Goal: Task Accomplishment & Management: Manage account settings

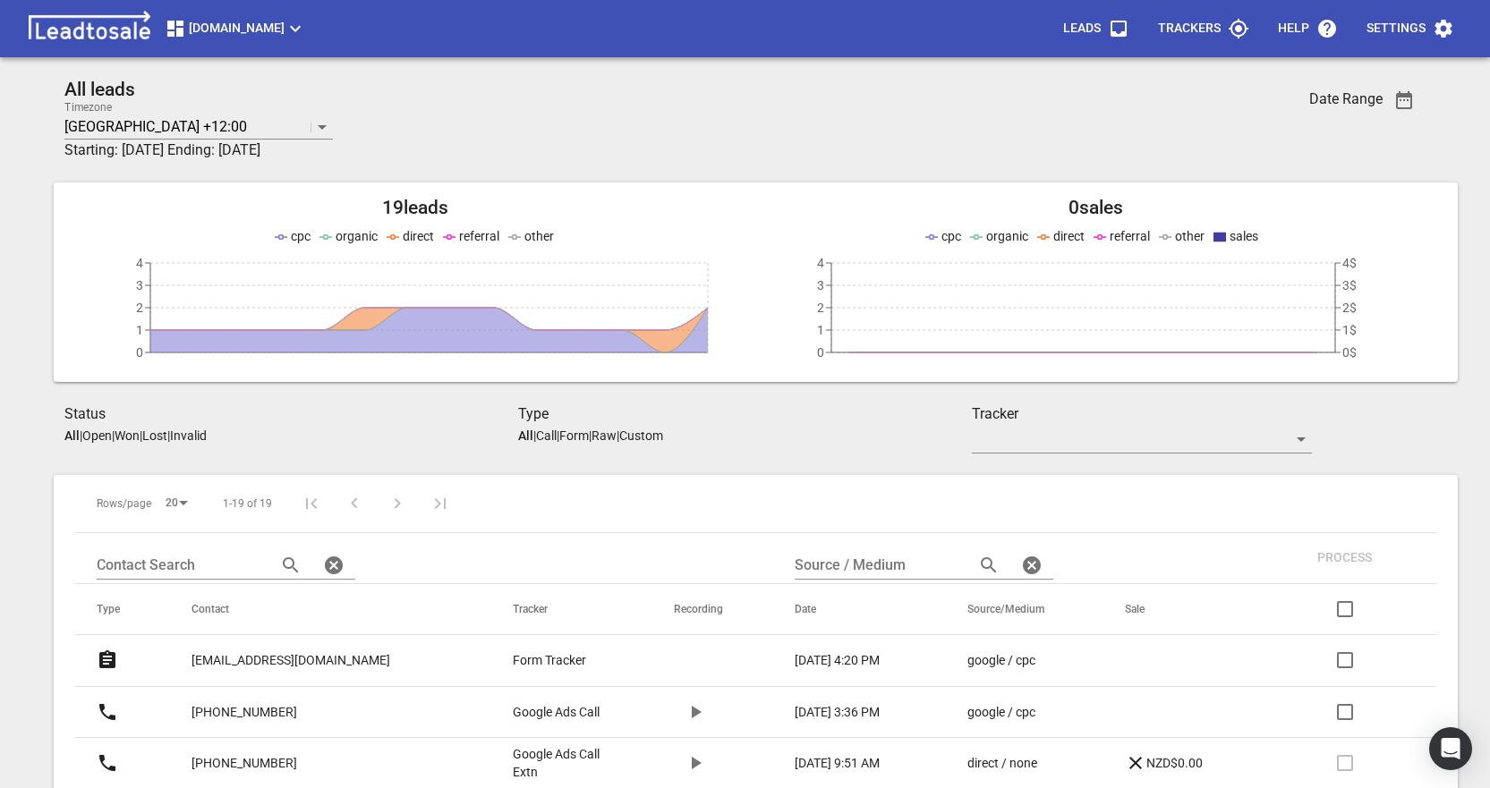
click at [263, 657] on p "[EMAIL_ADDRESS][DOMAIN_NAME]" at bounding box center [291, 660] width 199 height 19
click at [236, 713] on p "+642102900974" at bounding box center [245, 712] width 106 height 19
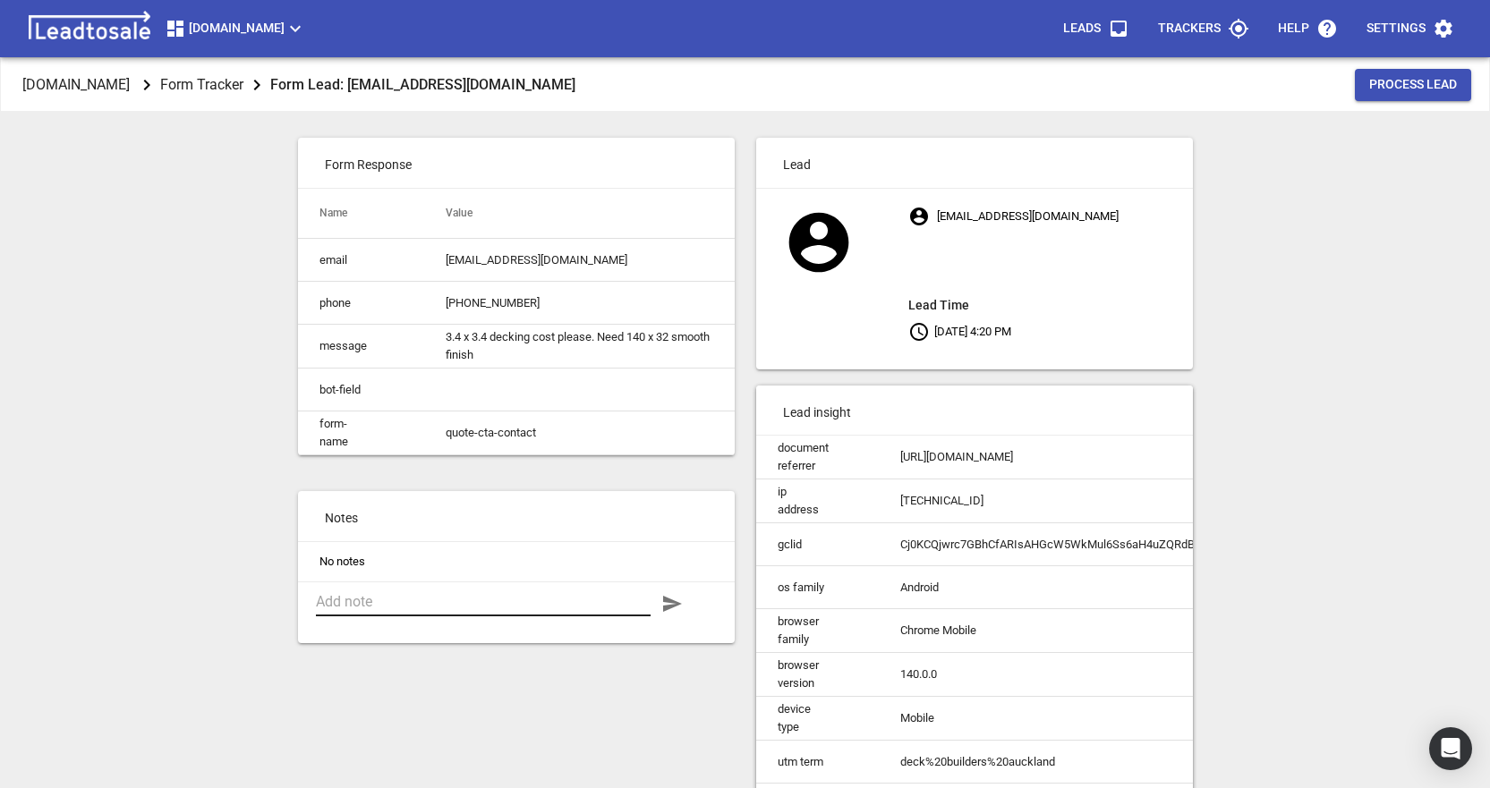
click at [388, 610] on textarea at bounding box center [483, 601] width 335 height 17
type textarea "Left Voicemail"
click at [671, 612] on icon "button" at bounding box center [672, 604] width 19 height 16
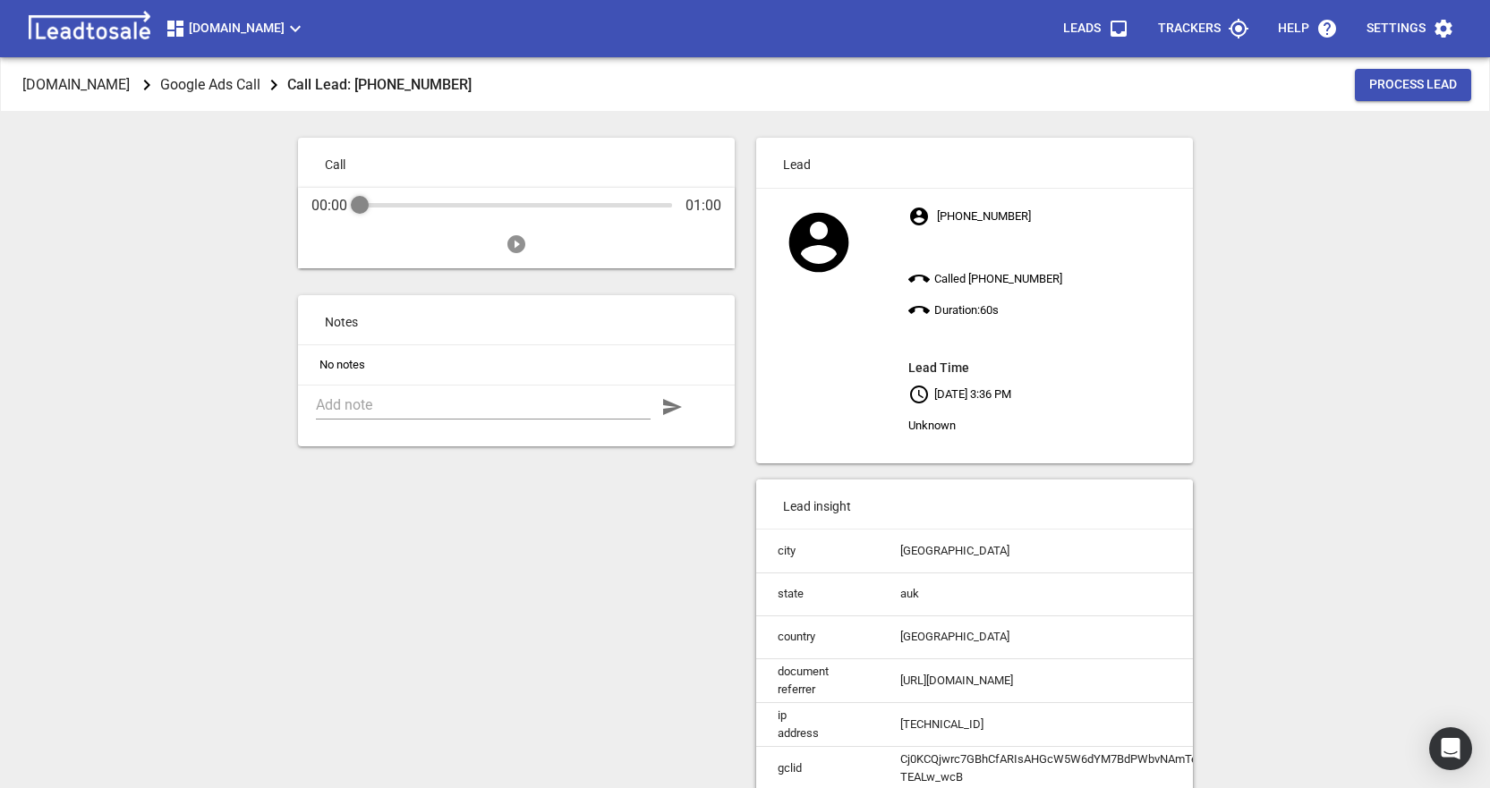
click at [515, 243] on icon "Play" at bounding box center [516, 244] width 21 height 21
click at [382, 404] on textarea at bounding box center [483, 404] width 335 height 17
click at [514, 243] on icon "Pause" at bounding box center [516, 244] width 21 height 21
click at [421, 409] on textarea at bounding box center [483, 404] width 335 height 17
type textarea "Wanted insulation to ex'tg house"
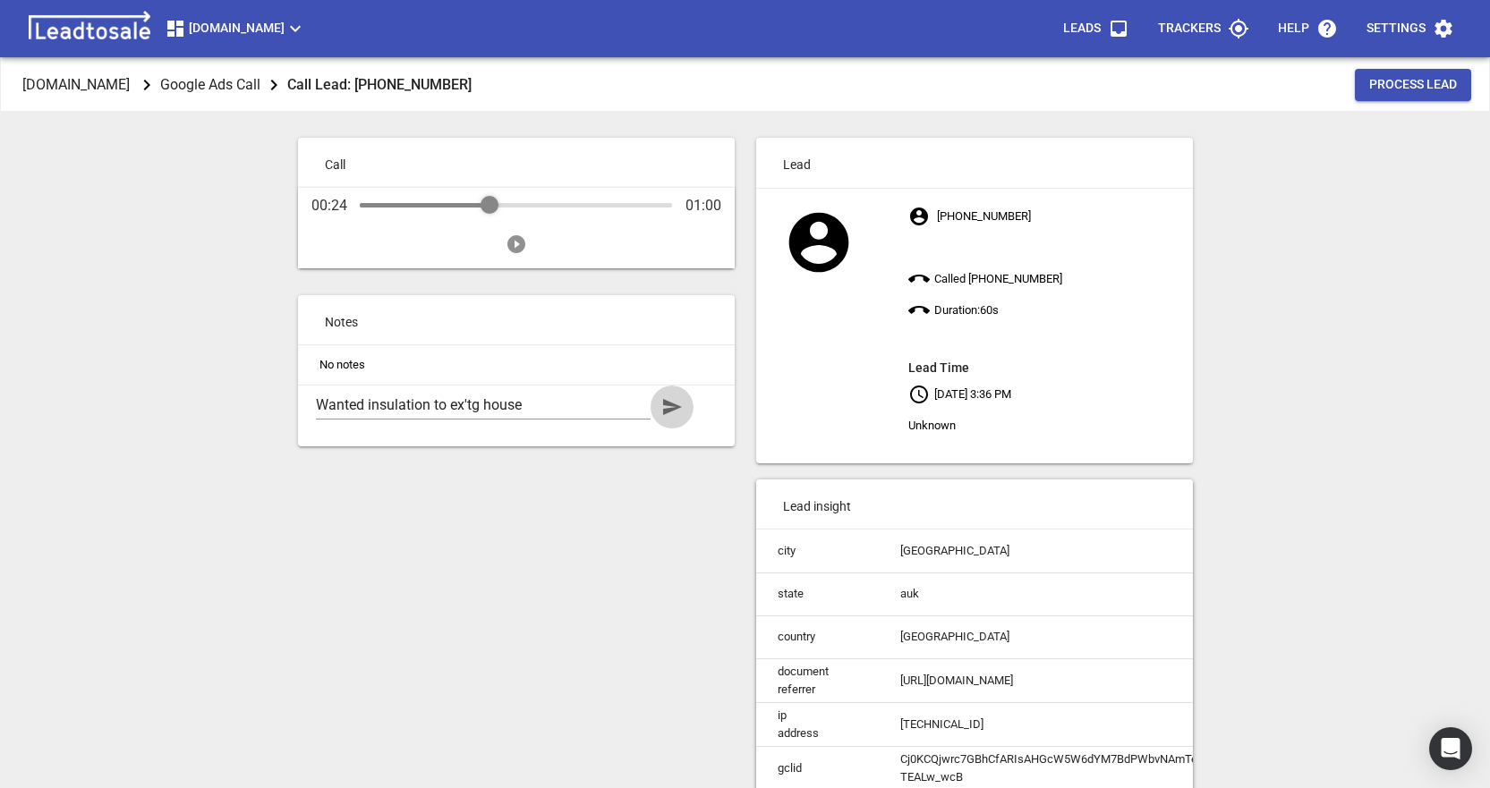
click at [677, 407] on icon "button" at bounding box center [672, 407] width 19 height 16
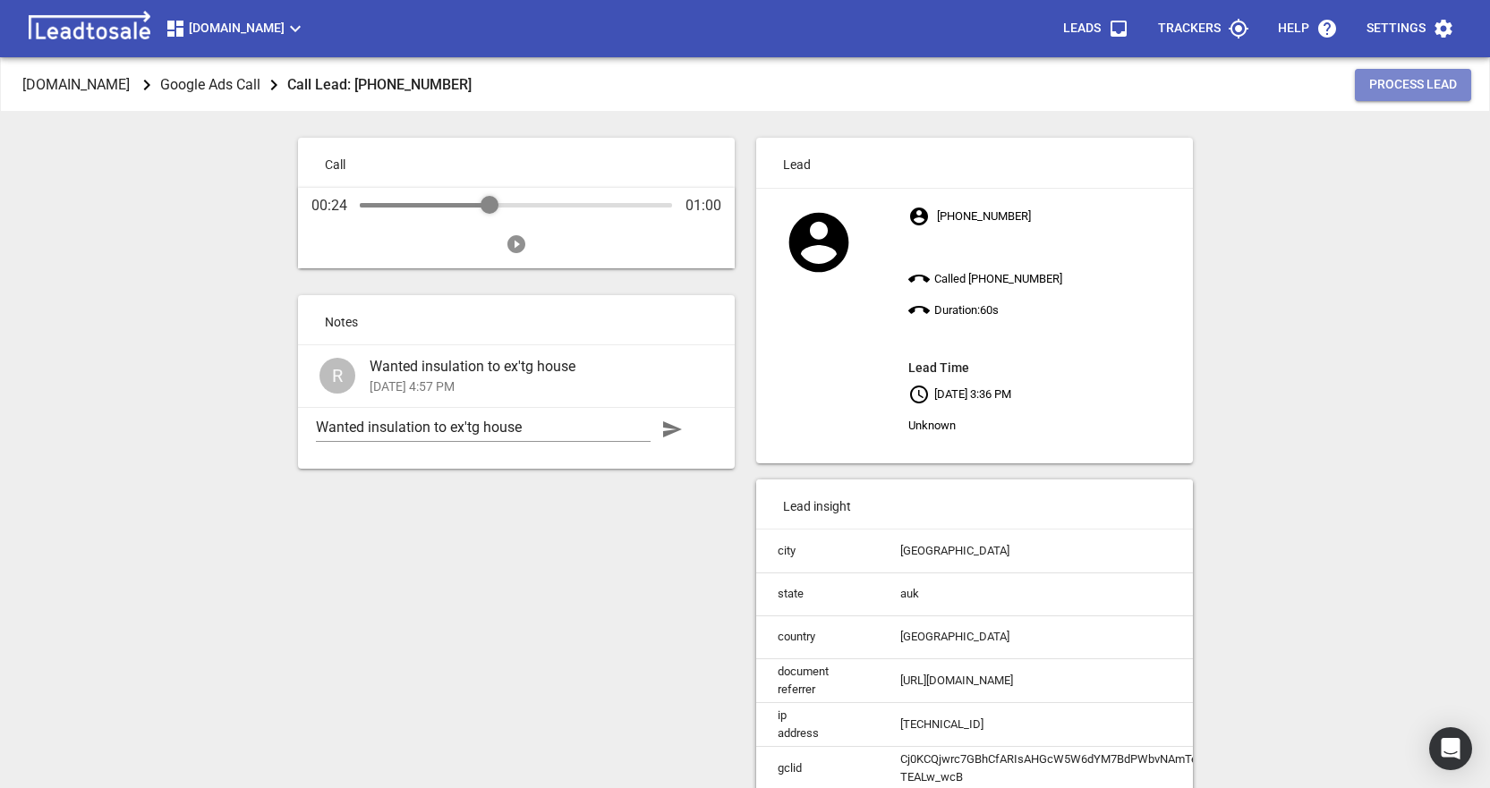
click at [1407, 85] on span "Process Lead" at bounding box center [1413, 85] width 88 height 18
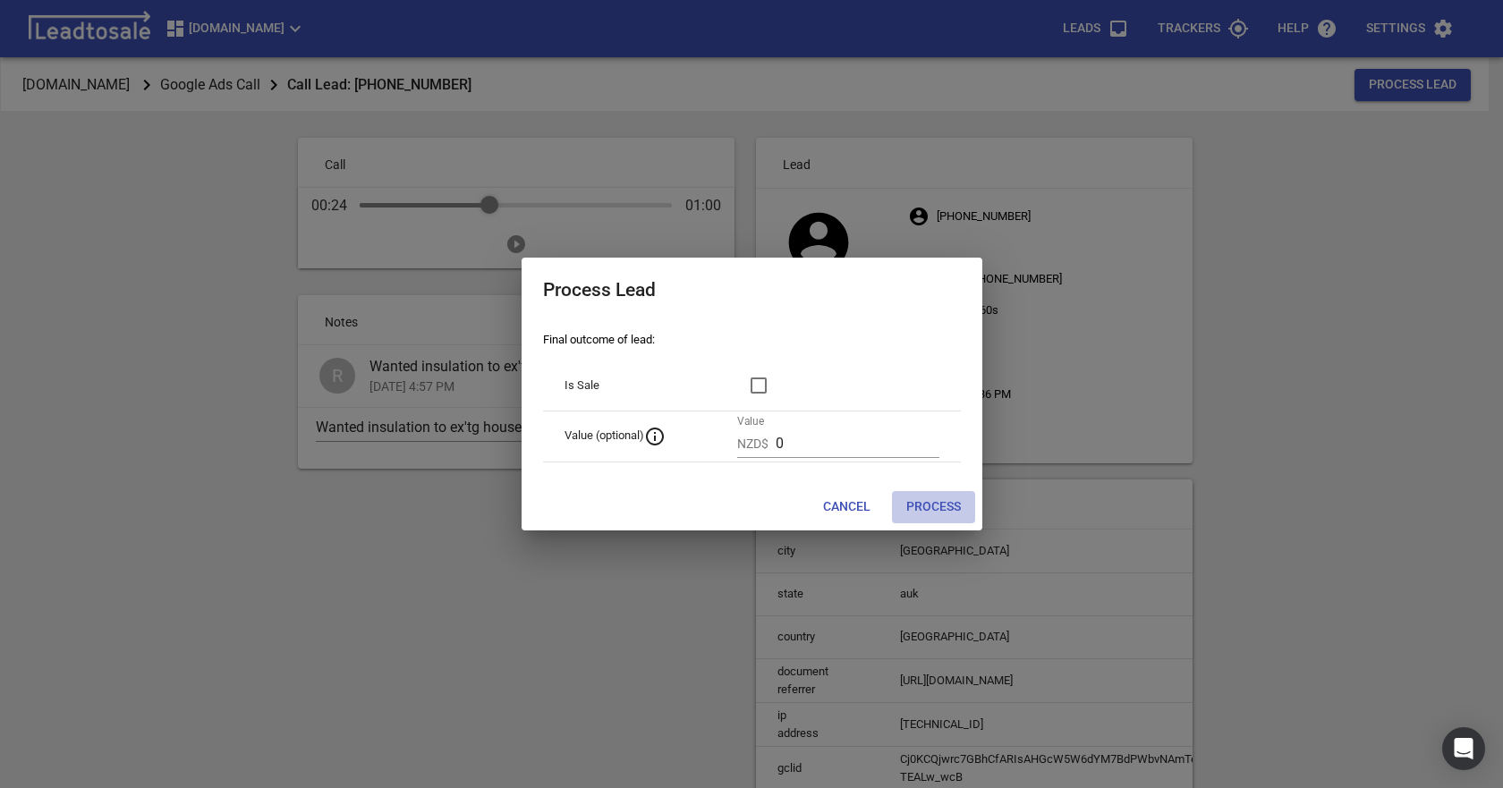
click at [917, 507] on span "Process" at bounding box center [934, 507] width 55 height 18
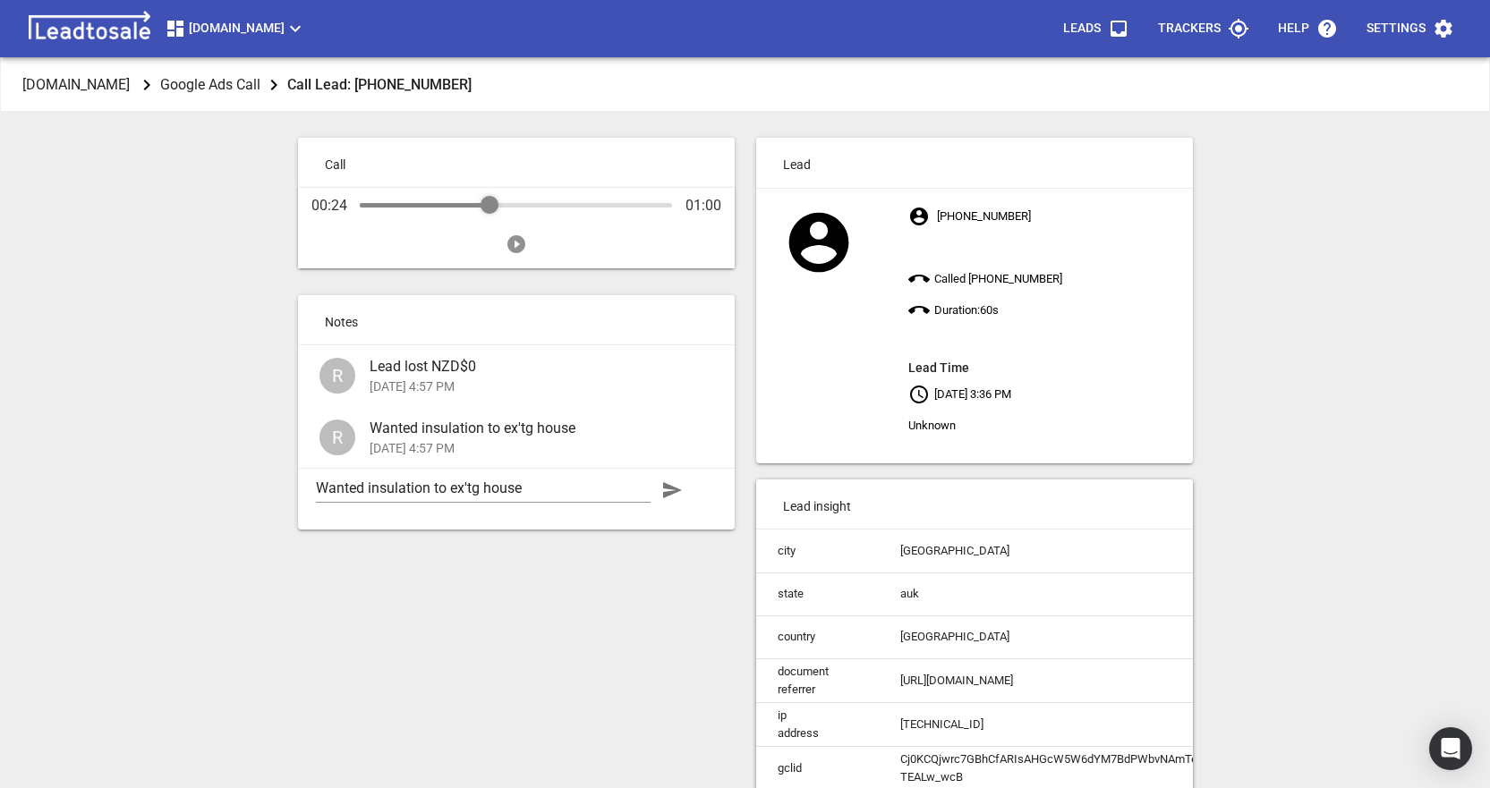
click at [686, 602] on div "Call 00:24 01:00 Notes R Lead lost NZD$0 25-Sep-25, 4:57 PM R Wanted insulation…" at bounding box center [516, 660] width 458 height 1067
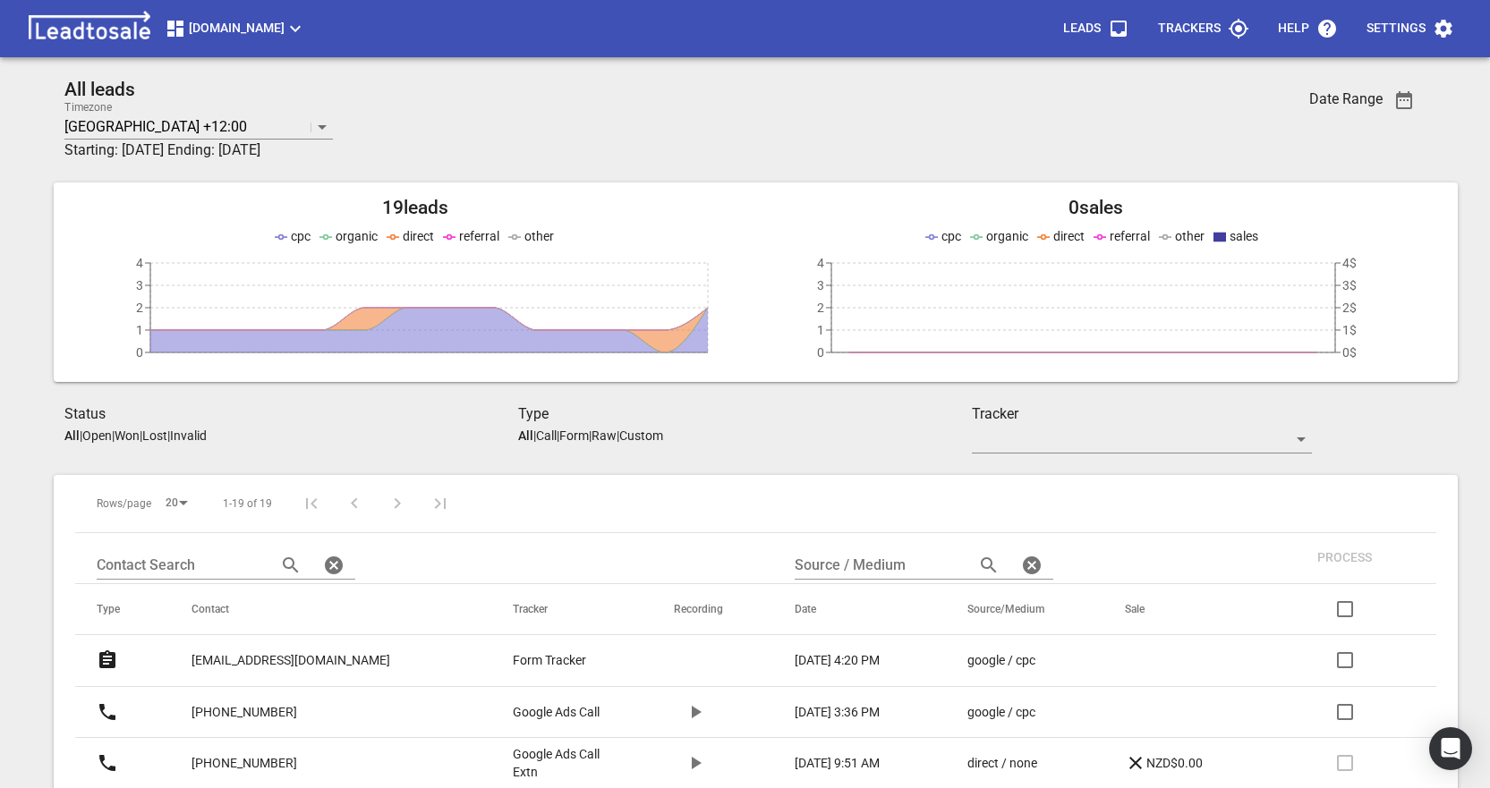
click at [1345, 714] on input "checkbox" at bounding box center [1345, 712] width 43 height 43
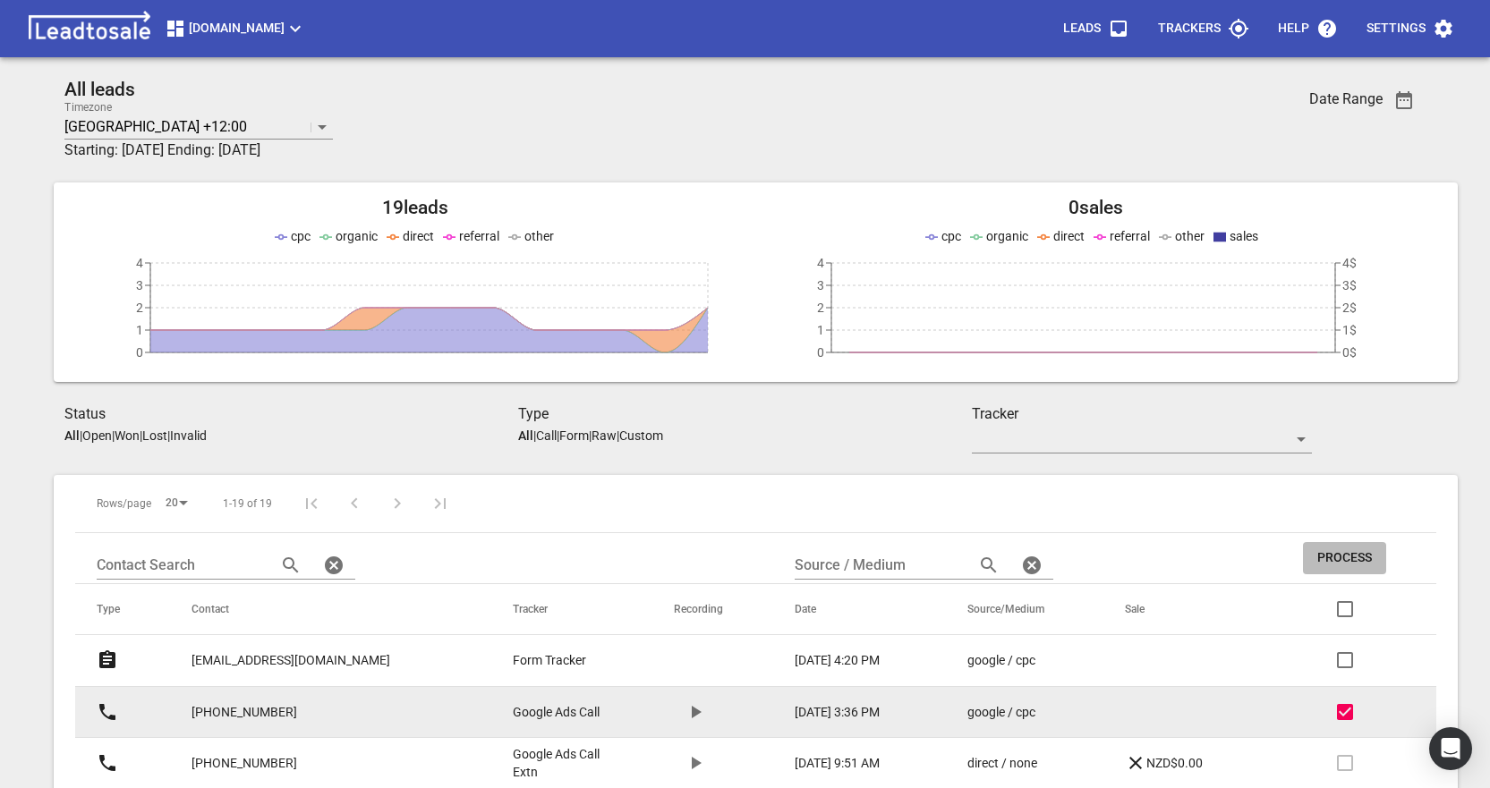
click at [1339, 554] on span "Process" at bounding box center [1344, 558] width 55 height 18
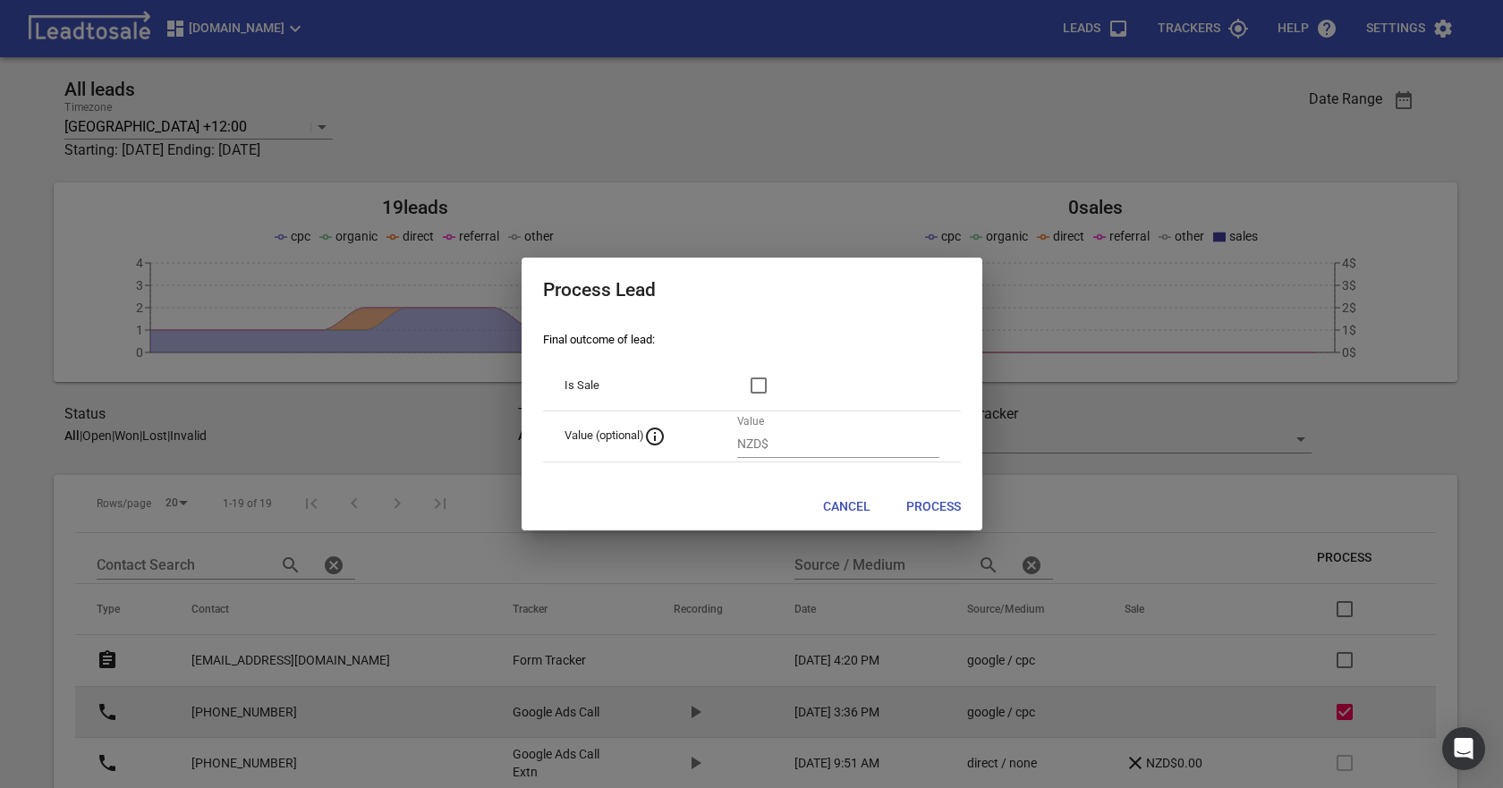
click at [923, 503] on span "Process" at bounding box center [934, 507] width 55 height 18
checkbox input "false"
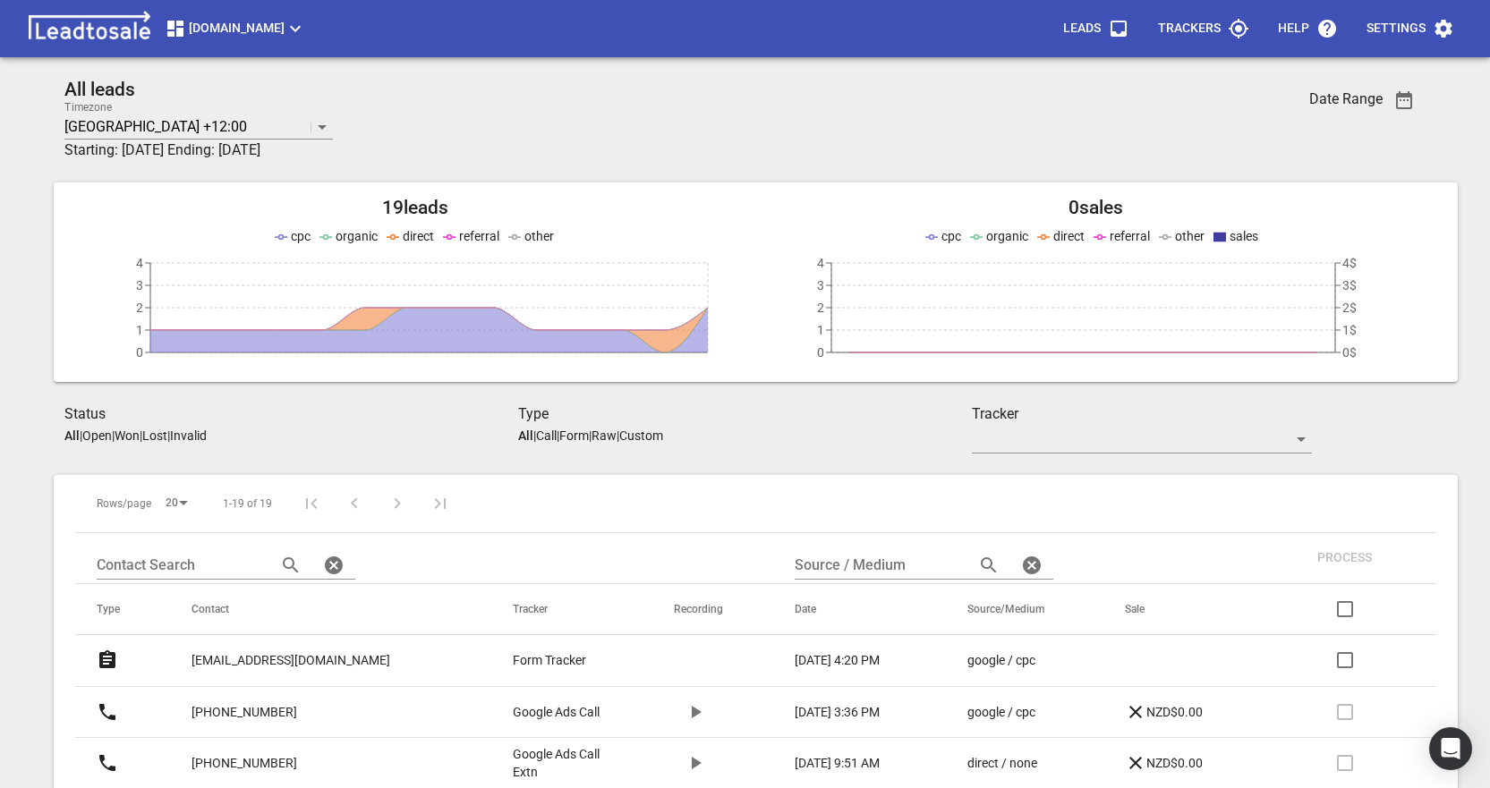
click at [102, 444] on div "Status All | Open | Won | Lost | Invalid" at bounding box center [291, 425] width 454 height 43
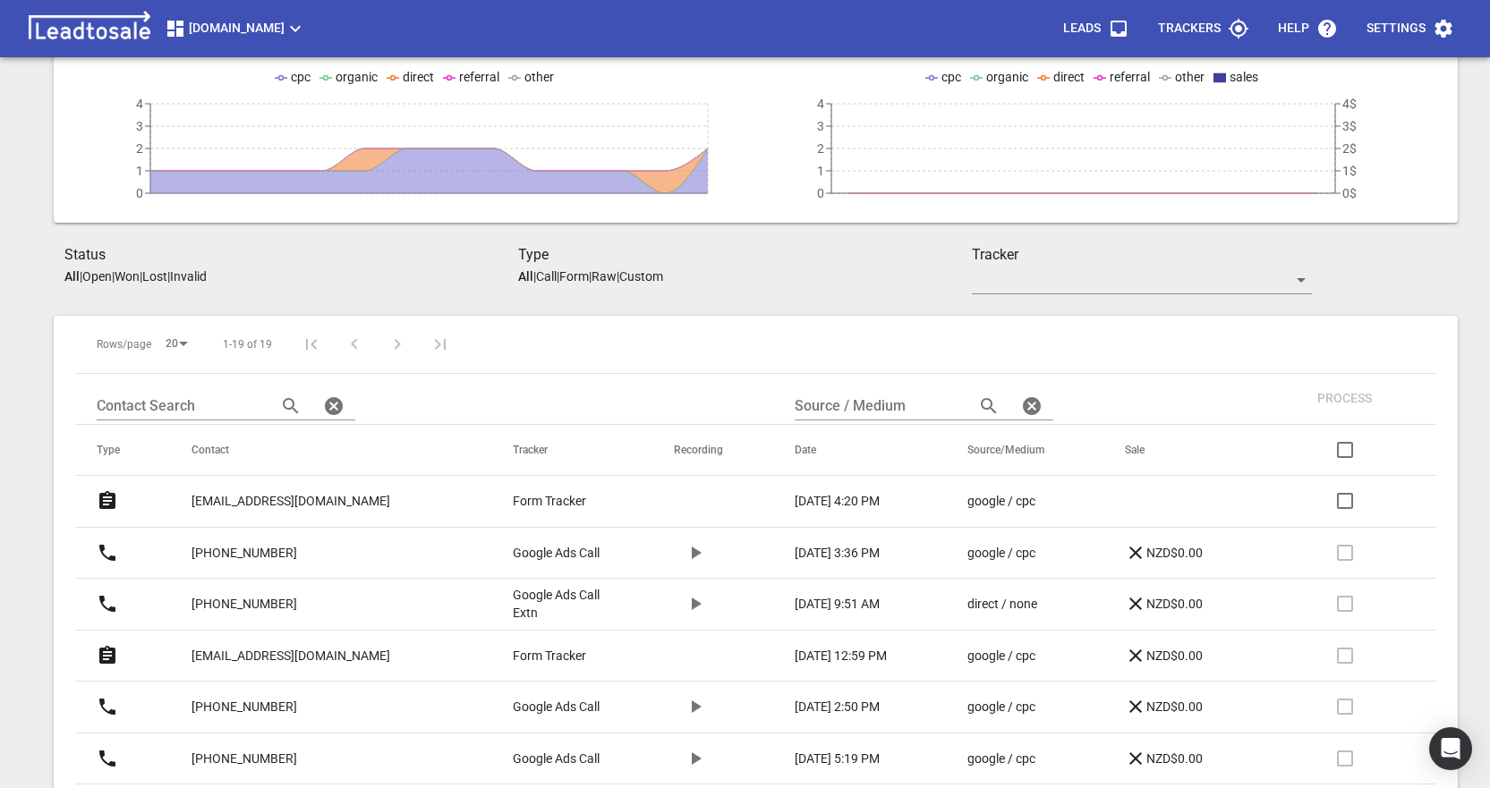
scroll to position [179, 0]
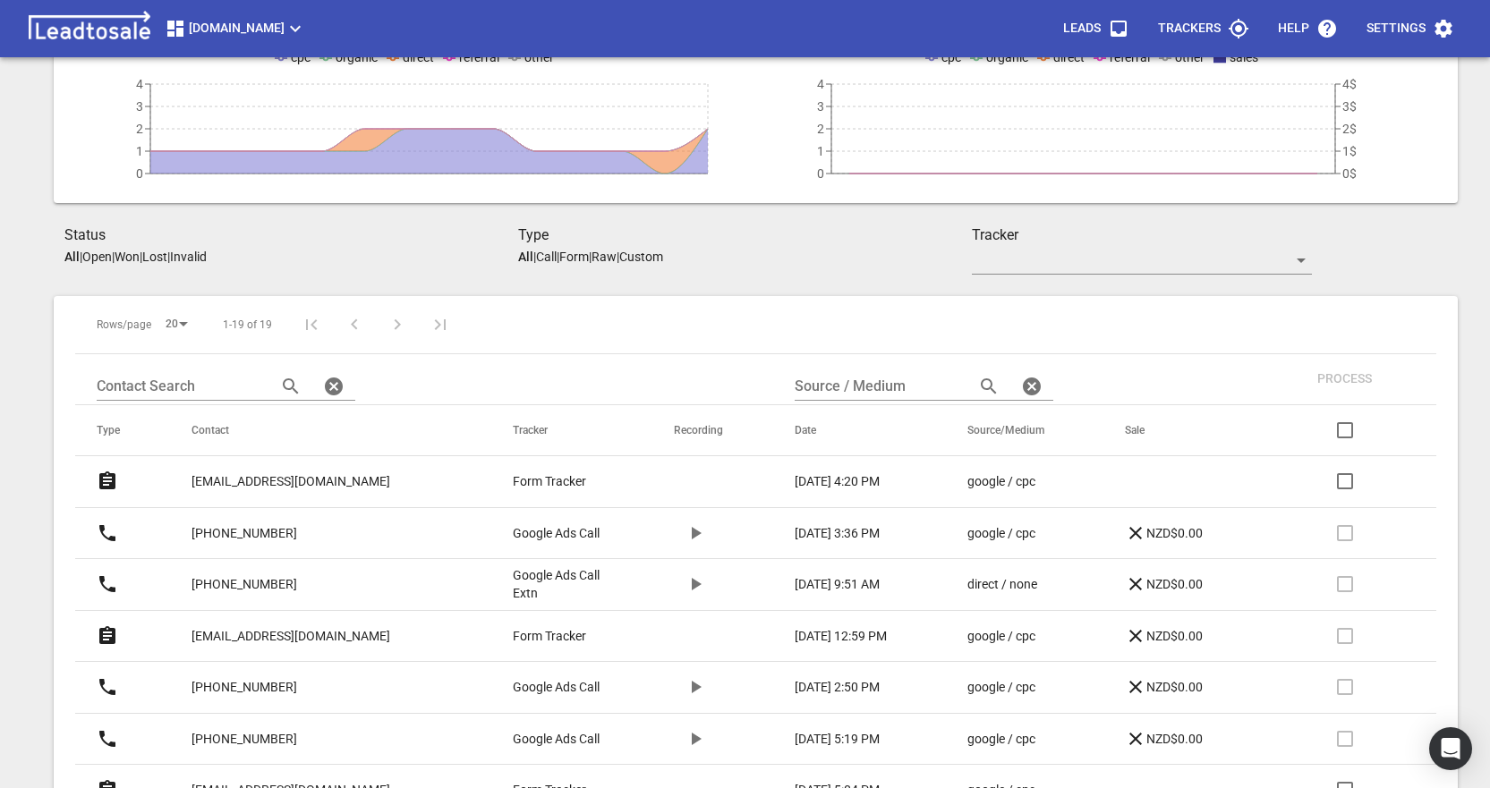
click at [107, 254] on p "Open" at bounding box center [97, 257] width 30 height 14
